Goal: Find specific page/section: Find specific page/section

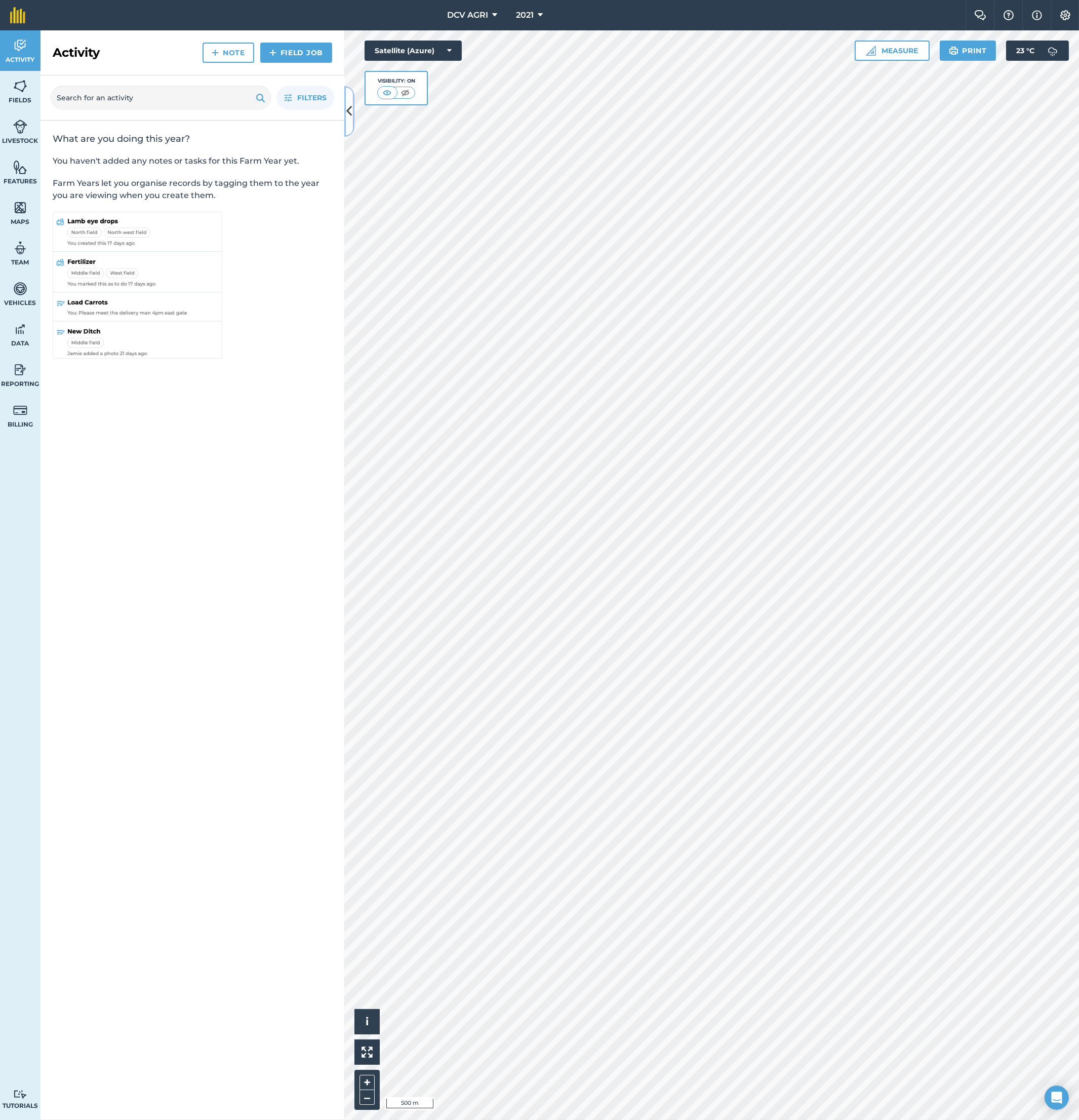
click at [347, 125] on button at bounding box center [349, 111] width 10 height 50
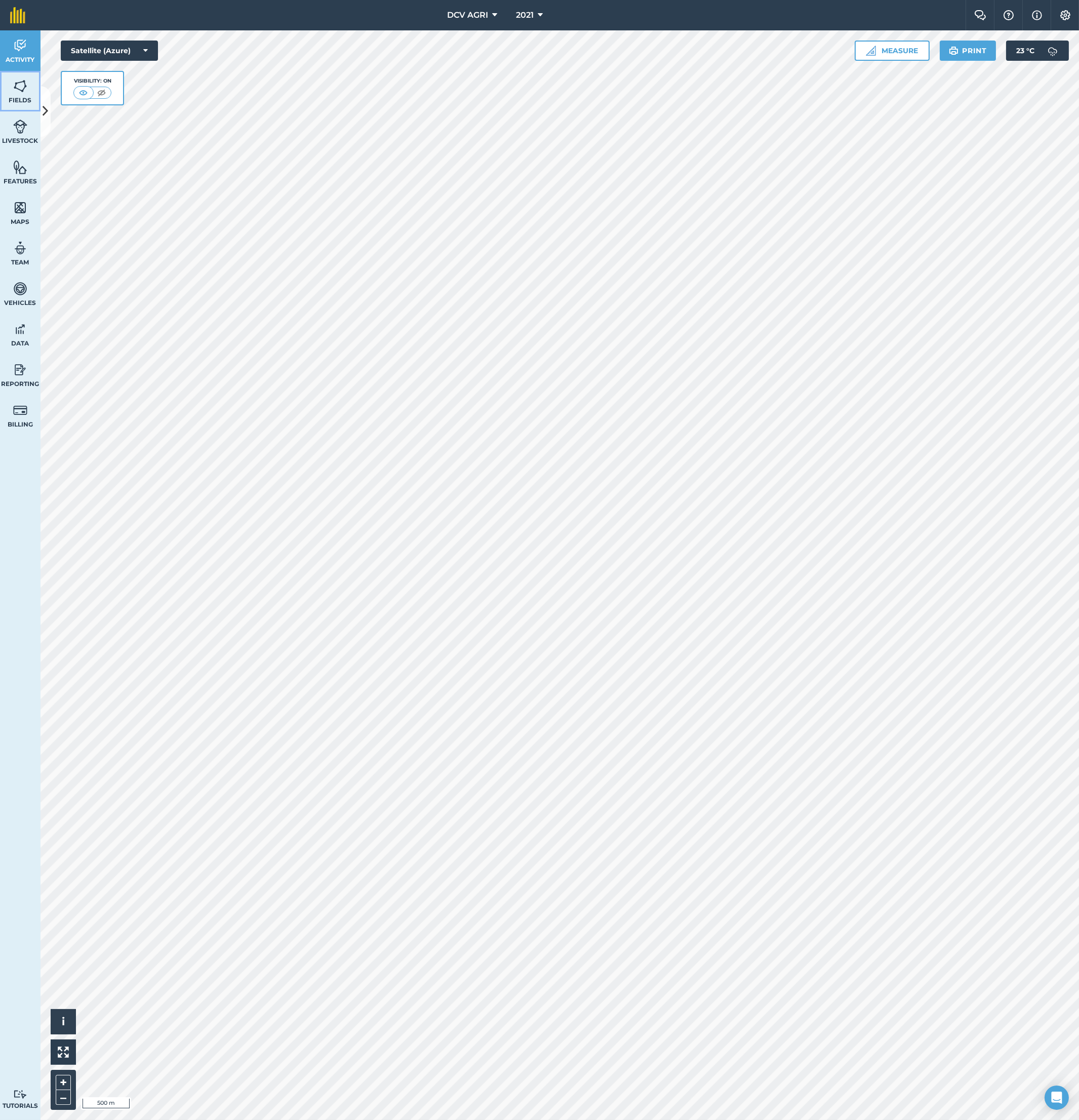
click at [27, 99] on span "Fields" at bounding box center [20, 100] width 41 height 8
click at [46, 121] on button at bounding box center [46, 111] width 10 height 50
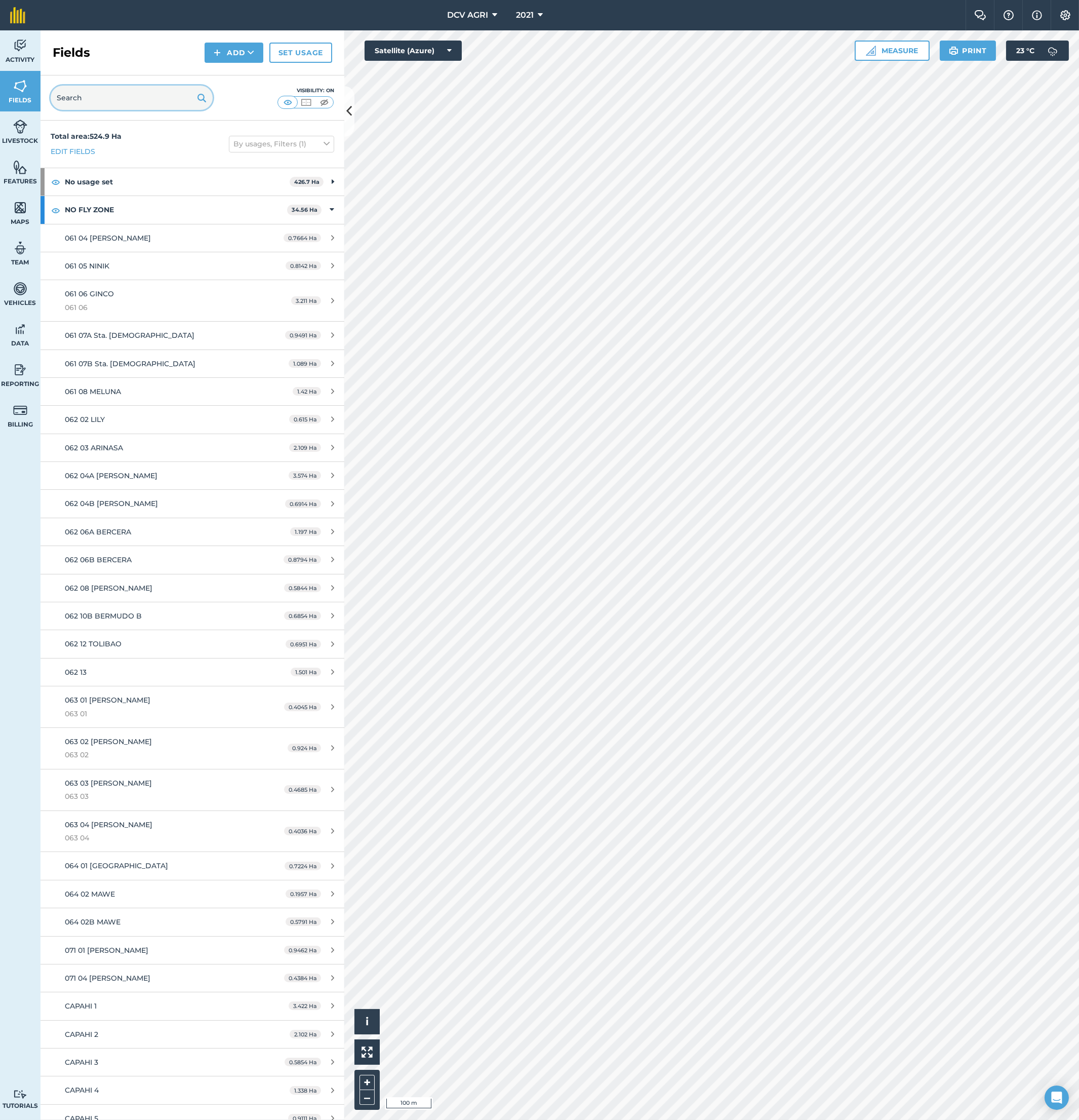
click at [142, 95] on input "text" at bounding box center [131, 98] width 162 height 24
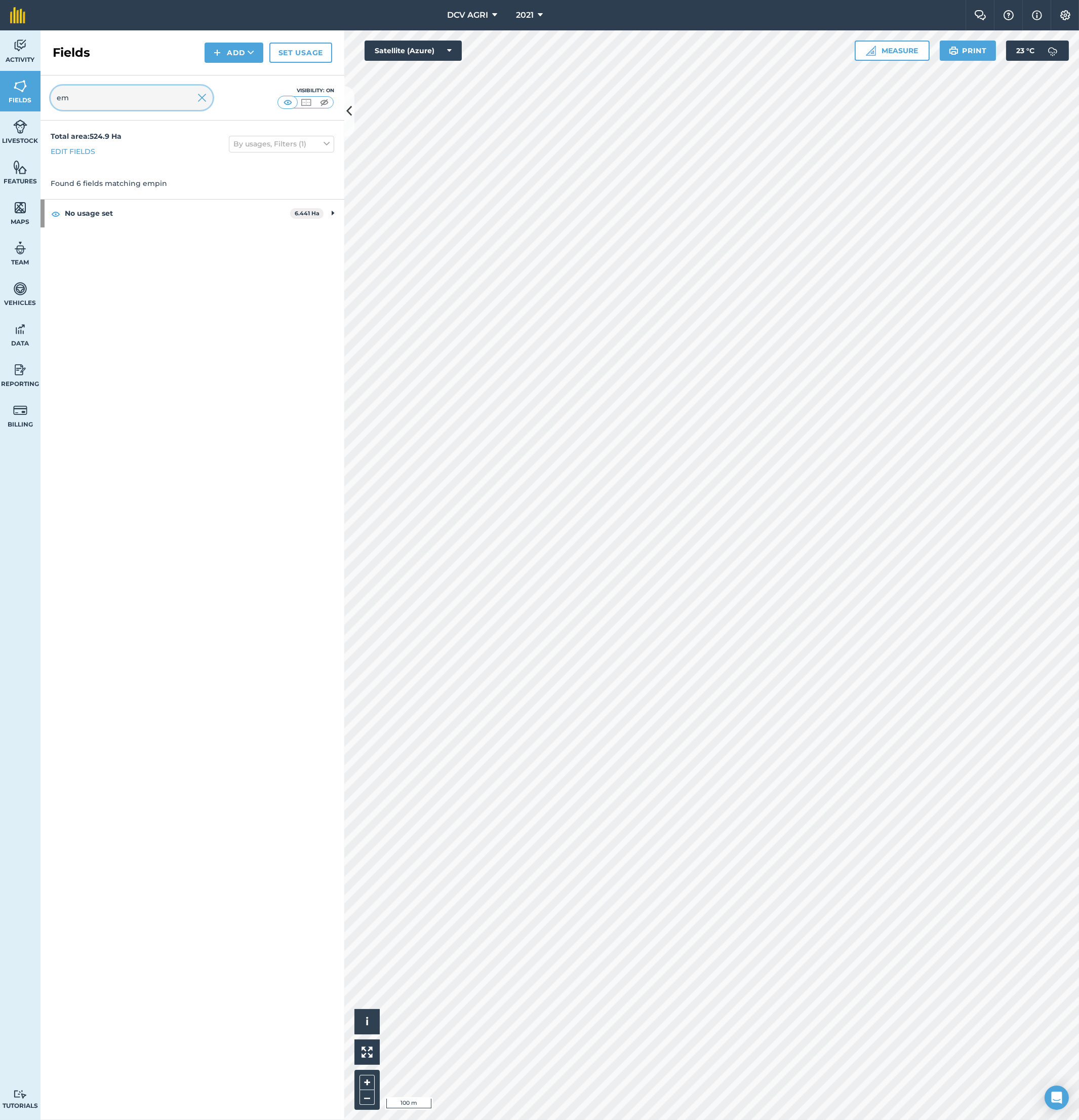
type input "e"
